Goal: Register for event/course

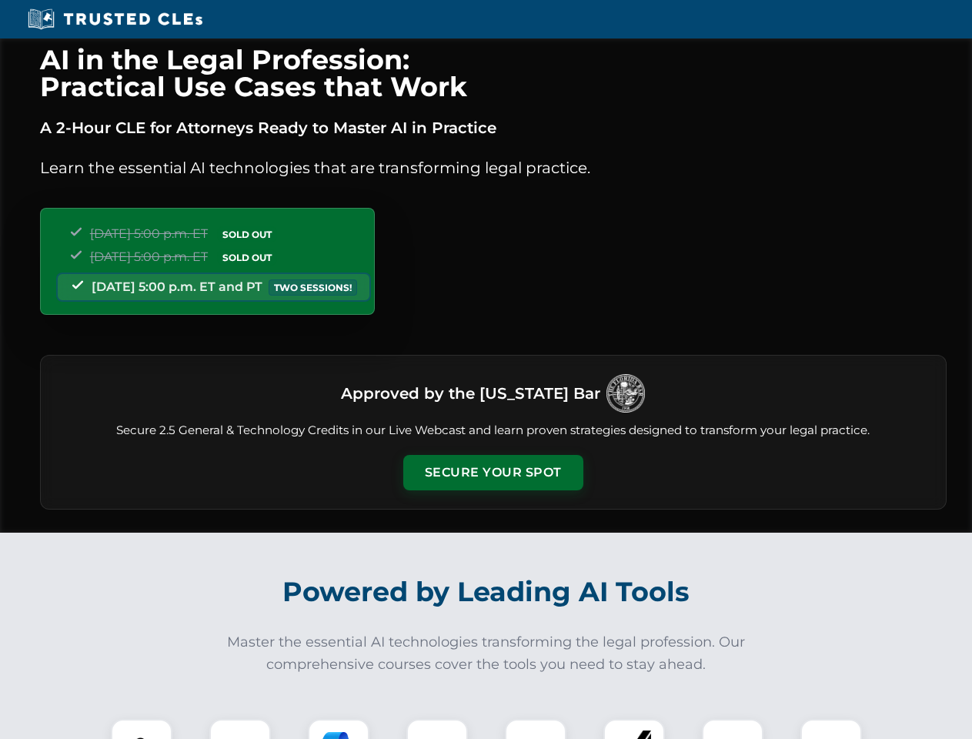
click at [492, 472] on button "Secure Your Spot" at bounding box center [493, 472] width 180 height 35
click at [142, 729] on img at bounding box center [141, 749] width 45 height 45
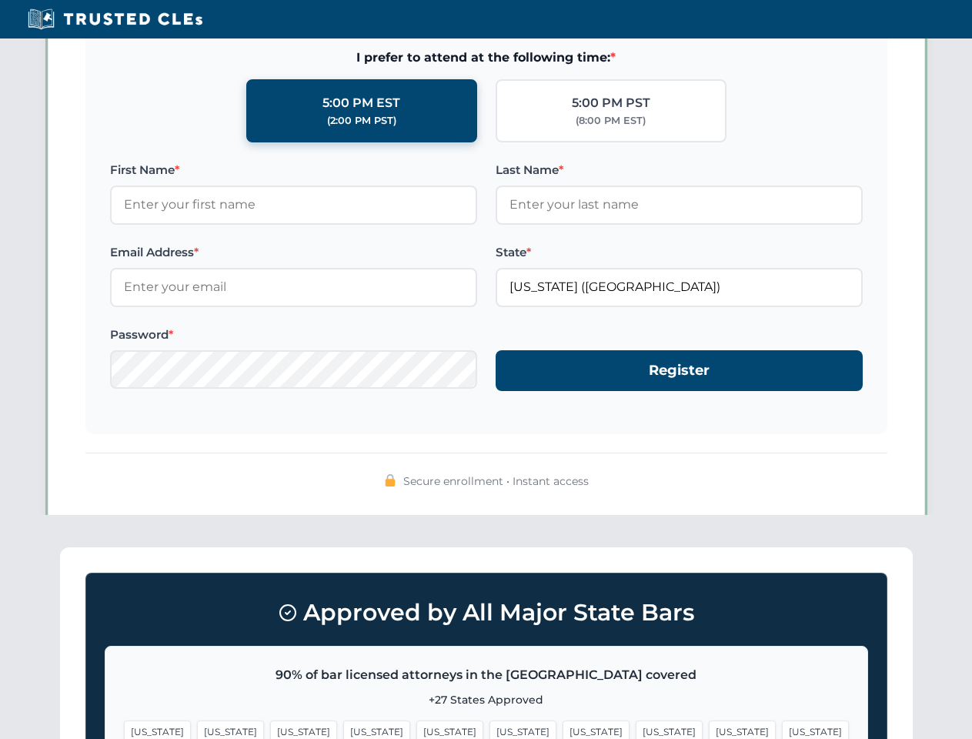
click at [563, 729] on span "[US_STATE]" at bounding box center [596, 731] width 67 height 22
click at [709, 729] on span "[US_STATE]" at bounding box center [742, 731] width 67 height 22
